Goal: Information Seeking & Learning: Learn about a topic

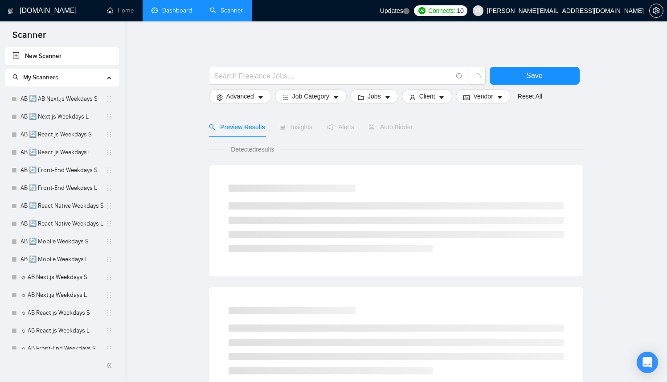
click at [168, 7] on link "Dashboard" at bounding box center [172, 11] width 41 height 8
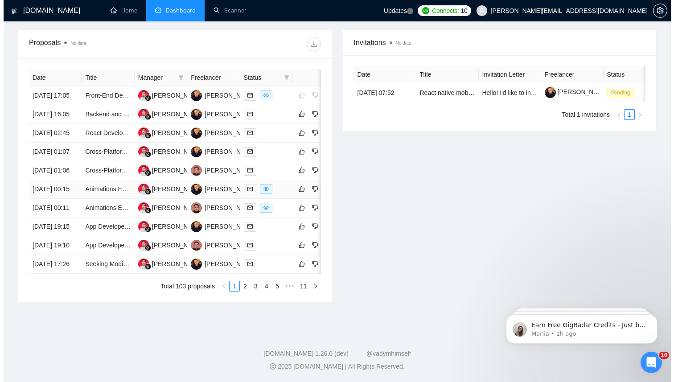
scroll to position [437, 0]
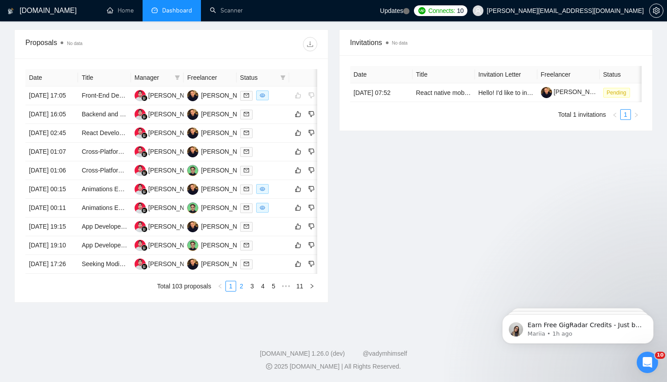
click at [242, 284] on link "2" at bounding box center [242, 286] width 10 height 10
click at [271, 240] on div at bounding box center [262, 245] width 45 height 10
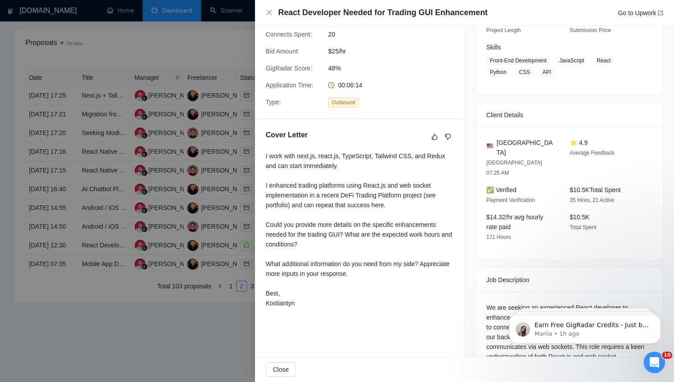
scroll to position [169, 0]
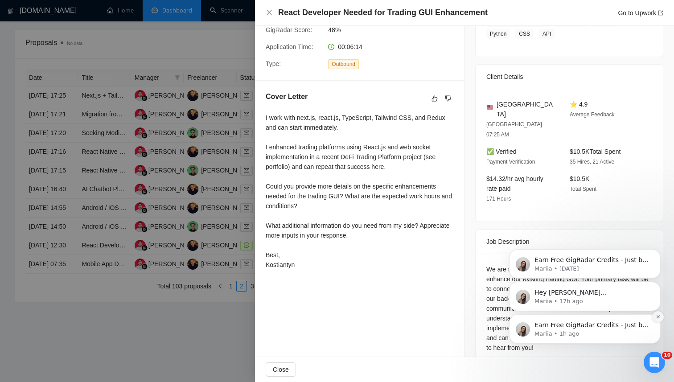
click at [657, 316] on icon "Dismiss notification" at bounding box center [658, 316] width 5 height 5
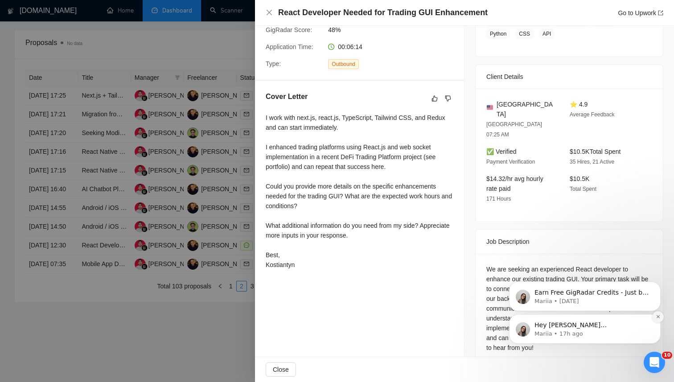
click at [658, 318] on icon "Dismiss notification" at bounding box center [658, 316] width 5 height 5
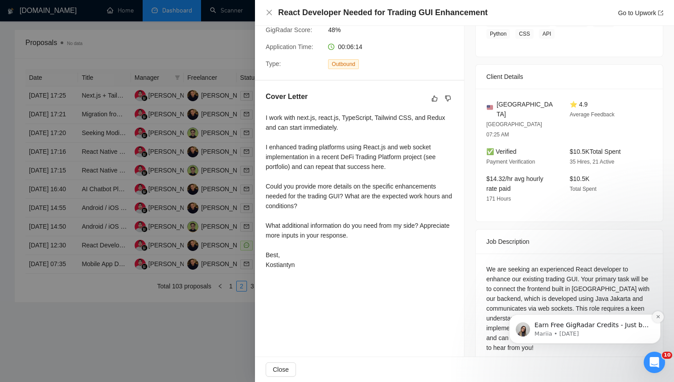
click at [661, 319] on button "Dismiss notification" at bounding box center [658, 317] width 12 height 12
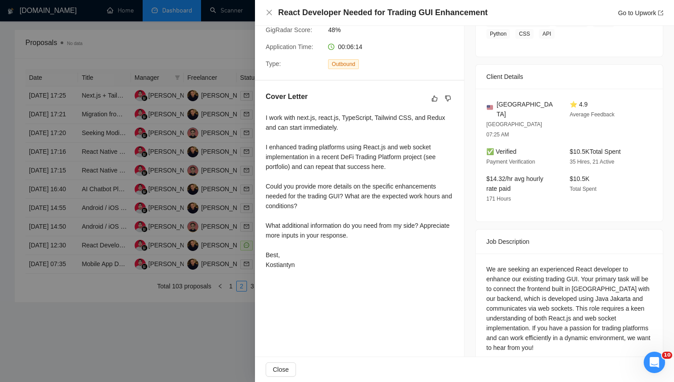
click at [664, 366] on div "Open Intercom Messenger" at bounding box center [654, 362] width 29 height 29
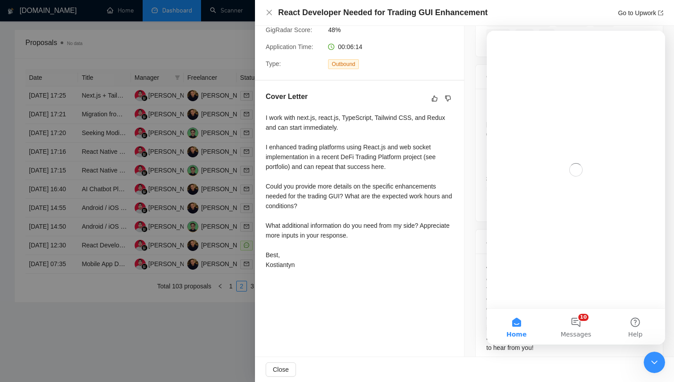
scroll to position [0, 0]
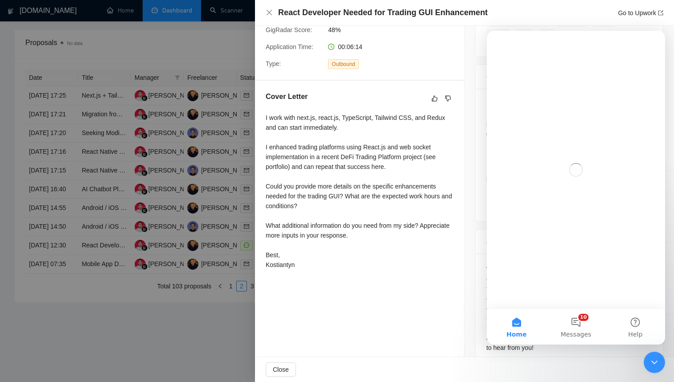
click at [75, 330] on div at bounding box center [337, 191] width 674 height 382
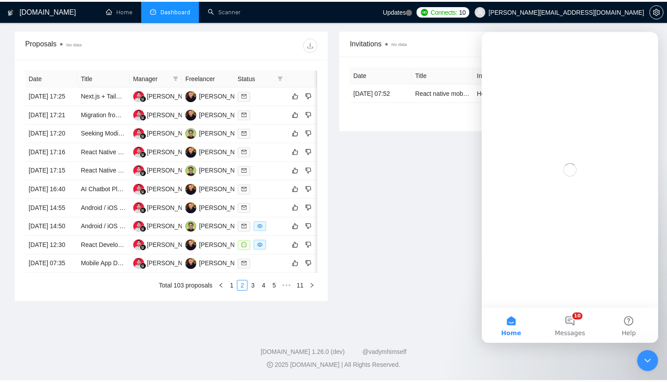
scroll to position [435, 0]
